Goal: Navigation & Orientation: Find specific page/section

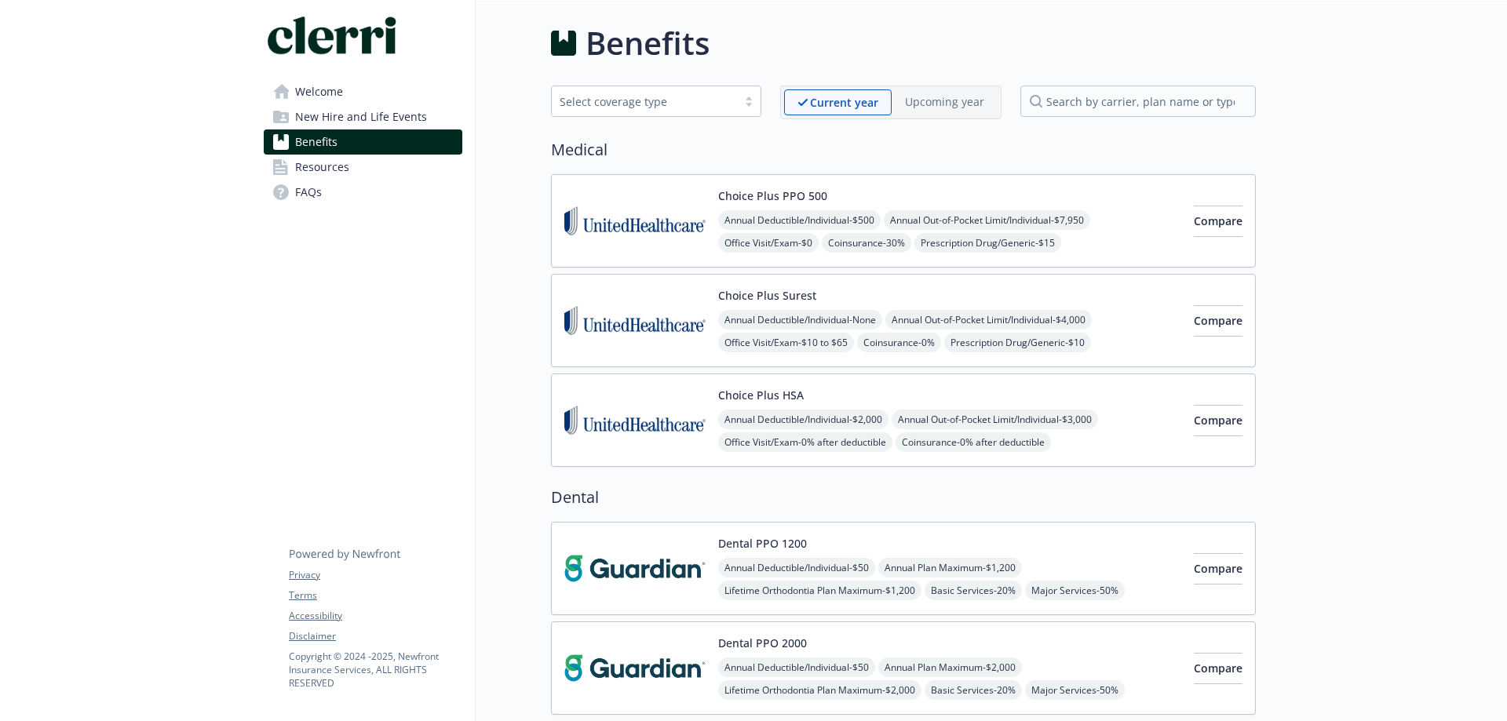
scroll to position [553, 0]
